Goal: Complete application form: Complete application form

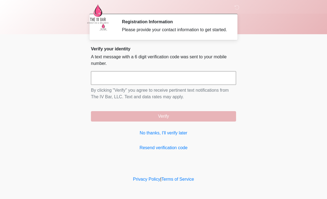
click at [204, 79] on input "text" at bounding box center [163, 78] width 145 height 14
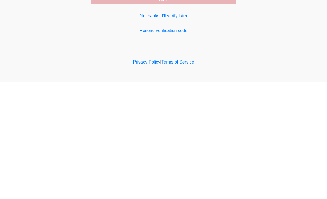
type input "*"
click at [146, 130] on link "No thanks, I'll verify later" at bounding box center [163, 133] width 145 height 7
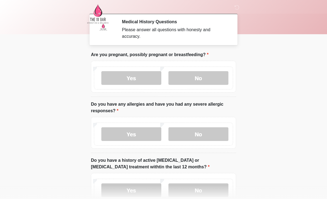
click at [218, 76] on label "No" at bounding box center [198, 78] width 60 height 14
click at [215, 132] on label "No" at bounding box center [198, 134] width 60 height 14
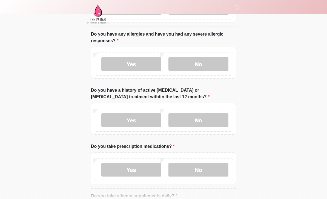
scroll to position [88, 0]
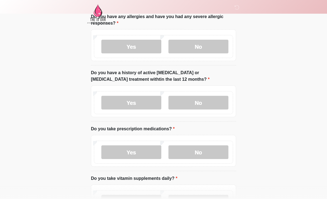
click at [217, 98] on label "No" at bounding box center [198, 103] width 60 height 14
click at [218, 145] on label "No" at bounding box center [198, 152] width 60 height 14
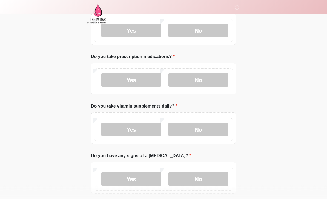
click at [217, 130] on label "No" at bounding box center [198, 130] width 60 height 14
click at [211, 180] on label "No" at bounding box center [198, 179] width 60 height 14
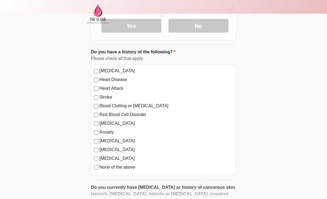
scroll to position [318, 0]
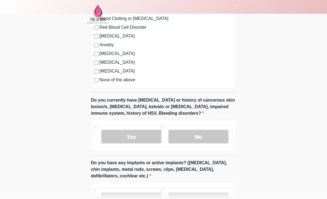
click at [207, 134] on label "No" at bounding box center [198, 137] width 60 height 14
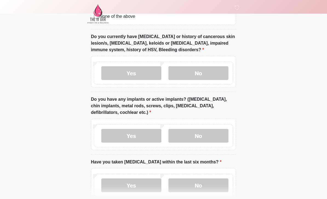
click at [214, 133] on label "No" at bounding box center [198, 136] width 60 height 14
click at [213, 190] on label "No" at bounding box center [198, 185] width 60 height 14
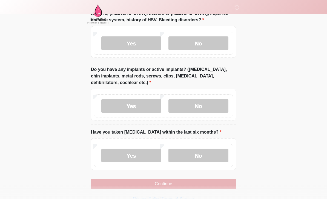
scroll to position [494, 0]
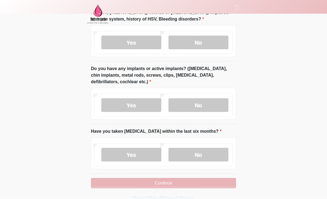
click at [201, 183] on button "Continue" at bounding box center [163, 183] width 145 height 10
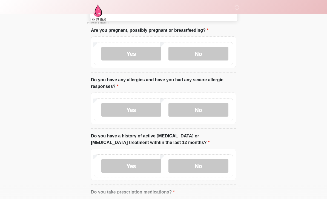
scroll to position [0, 0]
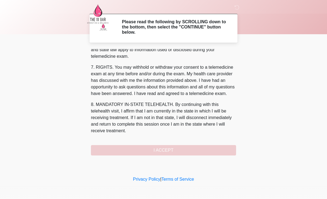
click at [190, 151] on div "1. PURPOSE. The purpose of this form is to obtain your consent for a telemedici…" at bounding box center [163, 102] width 145 height 106
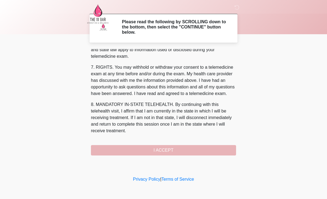
click at [198, 149] on button "I ACCEPT" at bounding box center [163, 150] width 145 height 10
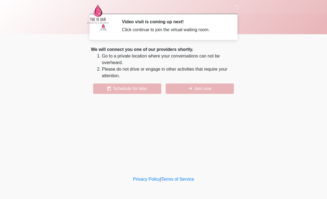
click at [216, 87] on button "Join now" at bounding box center [200, 88] width 68 height 10
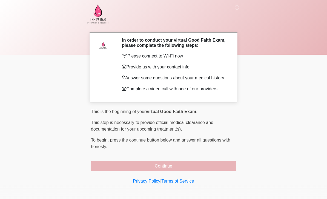
click at [158, 169] on button "Continue" at bounding box center [163, 166] width 145 height 10
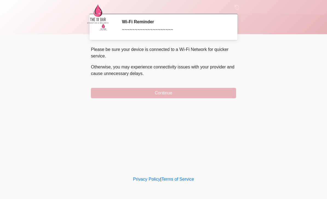
click at [161, 92] on button "Continue" at bounding box center [163, 93] width 145 height 10
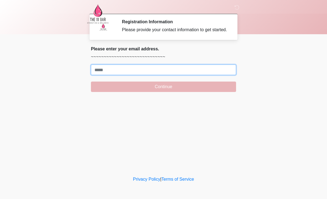
click at [130, 74] on input "Where should we email your treatment plan?" at bounding box center [163, 70] width 145 height 10
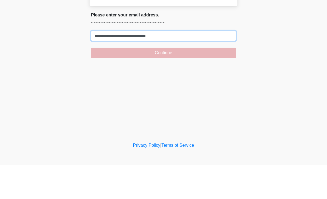
type input "**********"
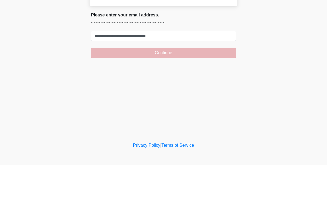
click at [204, 82] on button "Continue" at bounding box center [163, 87] width 145 height 10
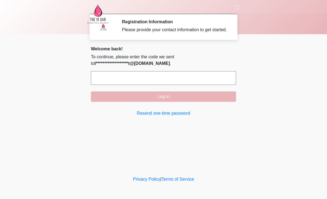
click at [160, 80] on input "text" at bounding box center [163, 78] width 145 height 14
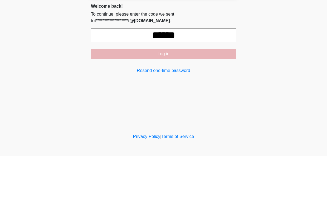
type input "******"
click at [189, 91] on button "Log in" at bounding box center [163, 96] width 145 height 10
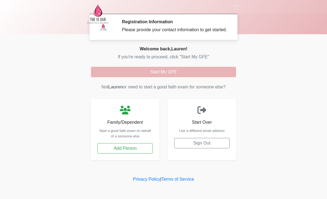
click at [186, 77] on button "Start My GFE" at bounding box center [163, 72] width 145 height 10
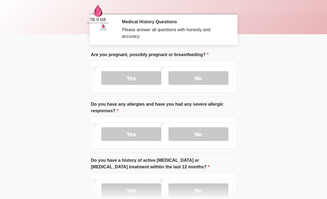
click at [203, 78] on label "No" at bounding box center [198, 78] width 60 height 14
click at [199, 133] on label "No" at bounding box center [198, 134] width 60 height 14
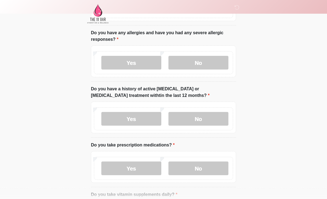
scroll to position [73, 0]
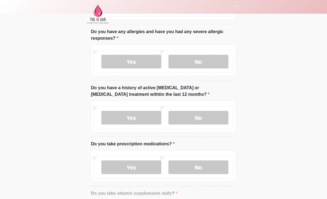
click at [219, 115] on label "No" at bounding box center [198, 118] width 60 height 14
click at [208, 168] on label "No" at bounding box center [198, 167] width 60 height 14
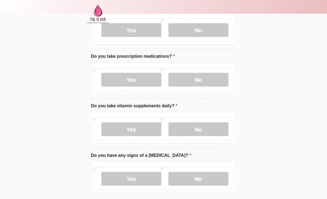
scroll to position [161, 0]
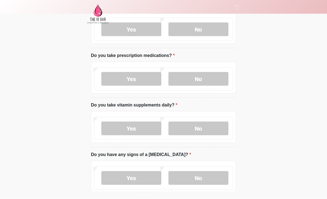
click at [217, 127] on label "No" at bounding box center [198, 129] width 60 height 14
click at [210, 176] on label "No" at bounding box center [198, 178] width 60 height 14
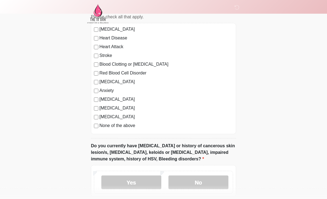
scroll to position [359, 0]
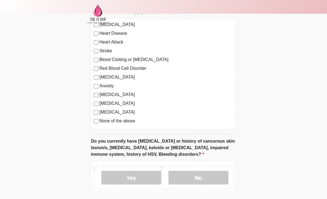
click at [192, 178] on label "No" at bounding box center [198, 178] width 60 height 14
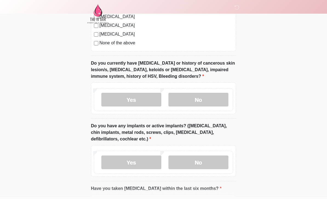
scroll to position [438, 0]
click at [204, 162] on label "No" at bounding box center [198, 162] width 60 height 14
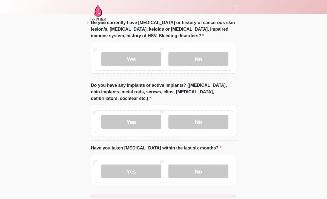
scroll to position [494, 0]
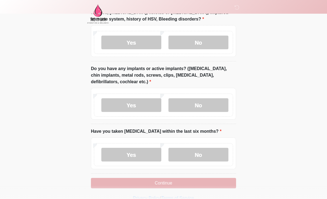
click at [202, 152] on label "No" at bounding box center [198, 155] width 60 height 14
click at [178, 185] on button "Continue" at bounding box center [163, 183] width 145 height 10
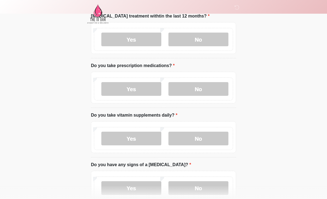
scroll to position [0, 0]
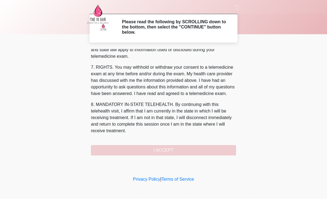
click at [181, 146] on div "1. PURPOSE. The purpose of this form is to obtain your consent for a telemedici…" at bounding box center [163, 102] width 145 height 106
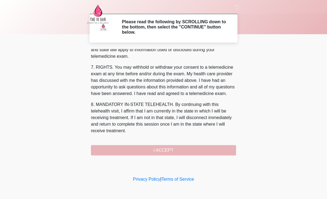
click at [177, 151] on button "I ACCEPT" at bounding box center [163, 150] width 145 height 10
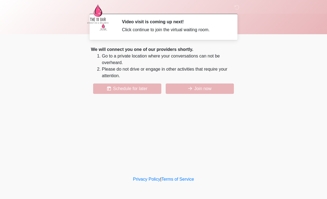
click at [206, 88] on button "Join now" at bounding box center [200, 88] width 68 height 10
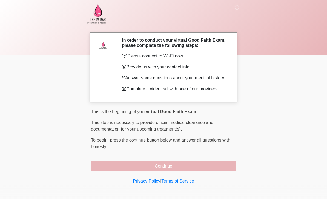
click at [121, 170] on button "Continue" at bounding box center [163, 166] width 145 height 10
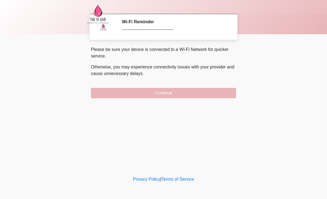
click at [172, 93] on button "Continue" at bounding box center [163, 93] width 145 height 10
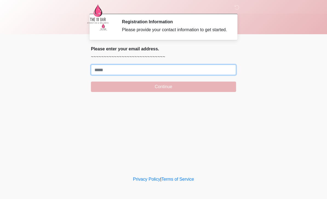
click at [152, 70] on input "Where should we email your treatment plan?" at bounding box center [163, 70] width 145 height 10
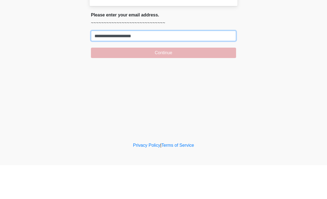
type input "**********"
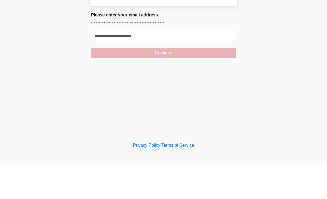
click at [196, 82] on button "Continue" at bounding box center [163, 87] width 145 height 10
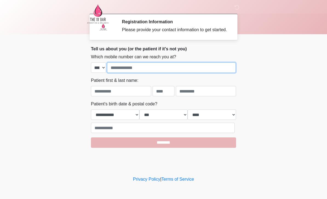
click at [153, 68] on input "tel" at bounding box center [171, 67] width 129 height 10
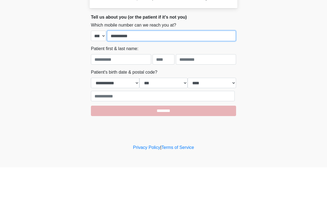
type input "**********"
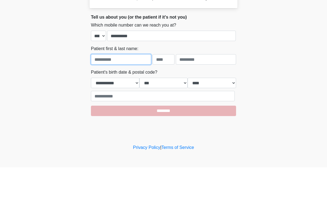
click at [106, 86] on input "text" at bounding box center [121, 91] width 60 height 10
type input "******"
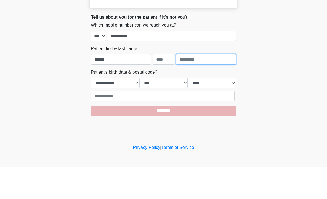
click at [207, 86] on input "text" at bounding box center [206, 91] width 60 height 10
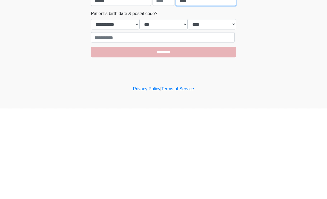
type input "****"
click at [126, 109] on select "**********" at bounding box center [115, 114] width 48 height 10
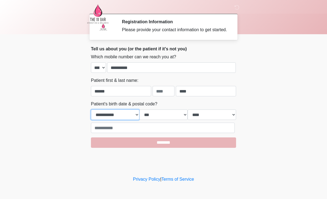
select select "*"
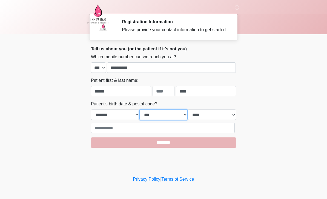
click at [173, 115] on select "*** * * * * * * * * * ** ** ** ** ** ** ** ** ** ** ** ** ** ** ** ** ** ** ** …" at bounding box center [163, 114] width 48 height 10
select select "*"
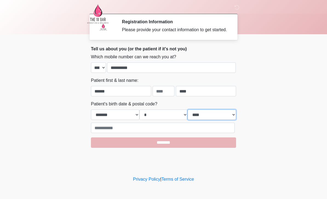
click at [222, 120] on select "**** **** **** **** **** **** **** **** **** **** **** **** **** **** **** ****…" at bounding box center [211, 114] width 48 height 10
click at [225, 116] on select "**** **** **** **** **** **** **** **** **** **** **** **** **** **** **** ****…" at bounding box center [211, 114] width 48 height 10
select select "****"
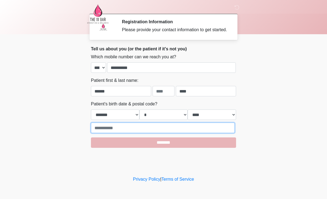
click at [151, 133] on input "text" at bounding box center [163, 128] width 144 height 10
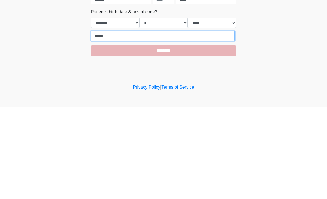
type input "*****"
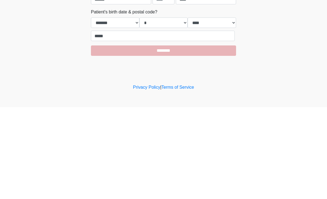
click at [166, 137] on input "********" at bounding box center [163, 142] width 145 height 10
